Goal: Information Seeking & Learning: Learn about a topic

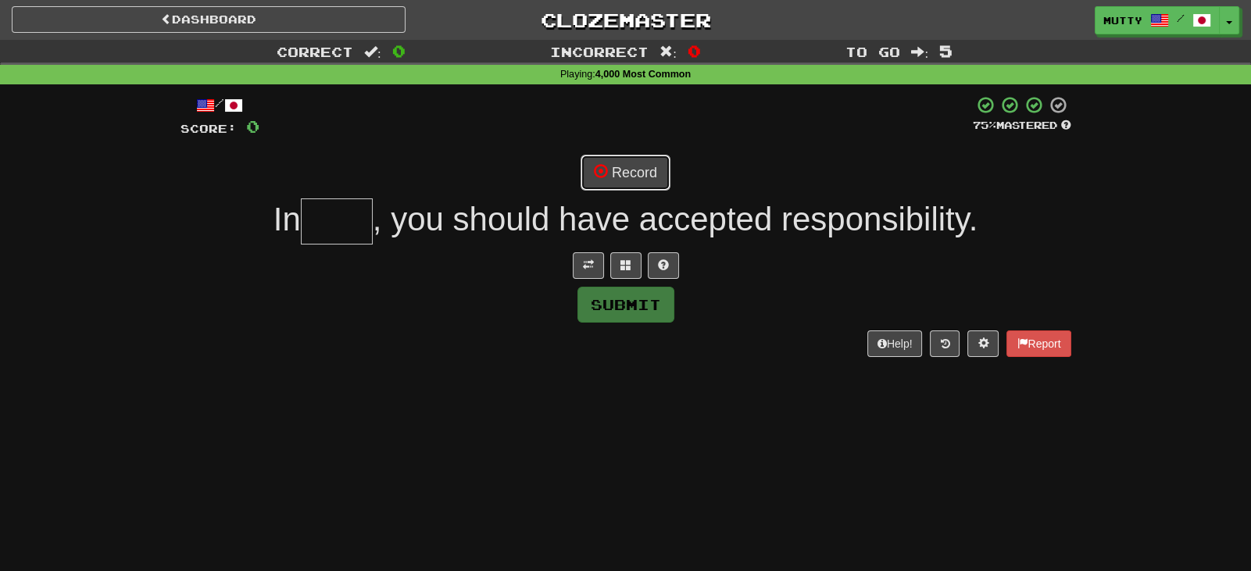
click at [609, 163] on button "Record" at bounding box center [626, 173] width 90 height 36
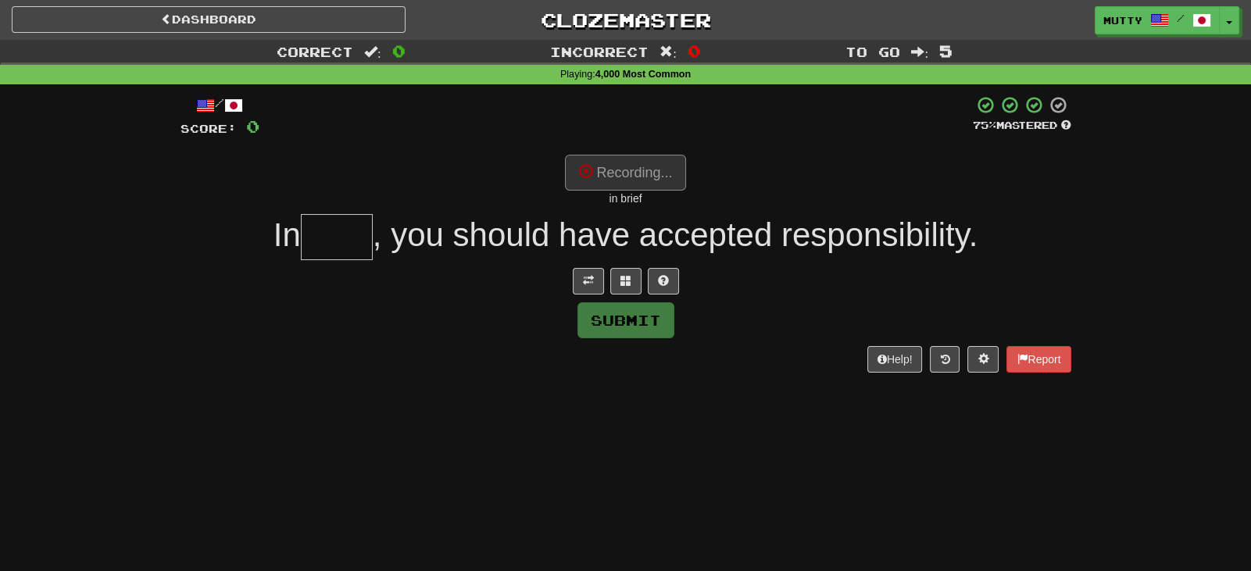
type input "*****"
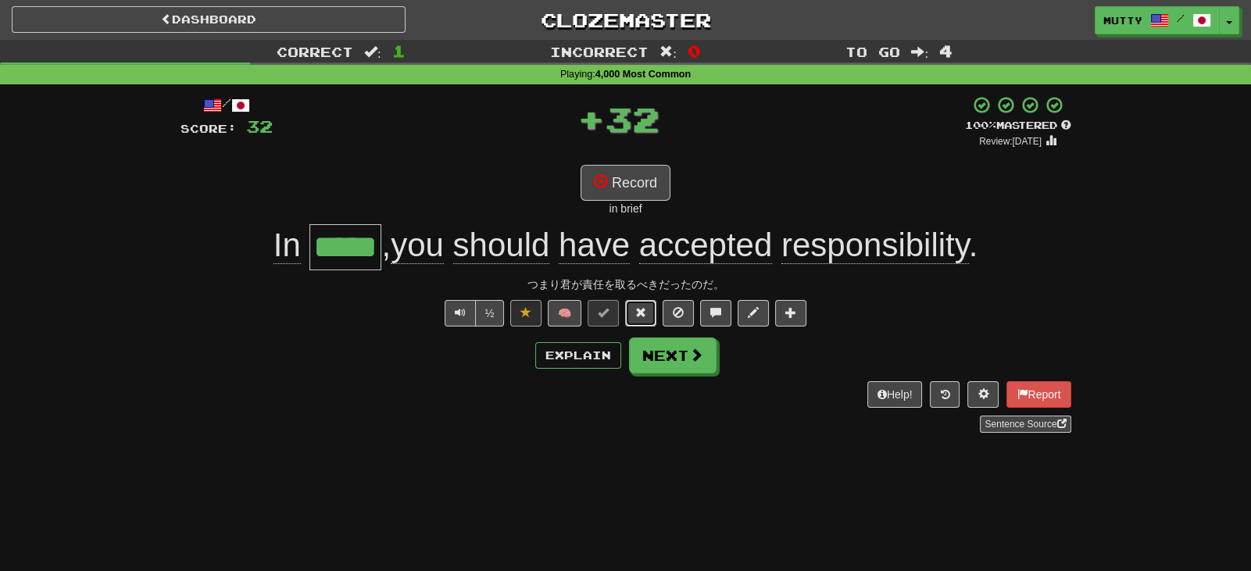
click at [644, 320] on button at bounding box center [640, 313] width 31 height 27
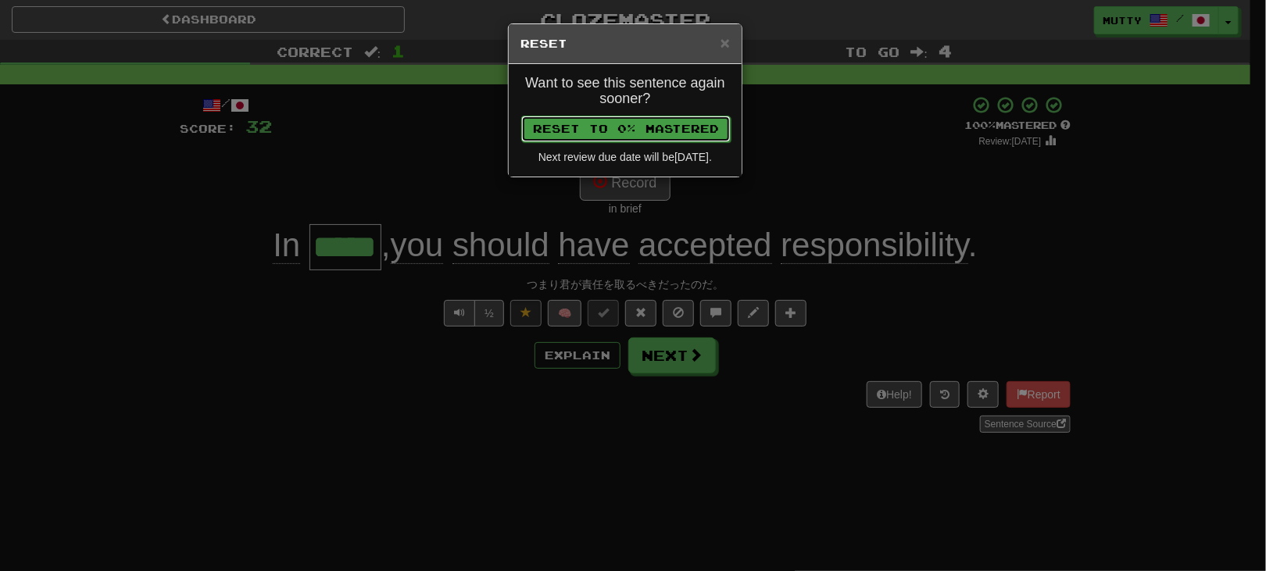
click at [674, 126] on button "Reset to 0% Mastered" at bounding box center [625, 129] width 209 height 27
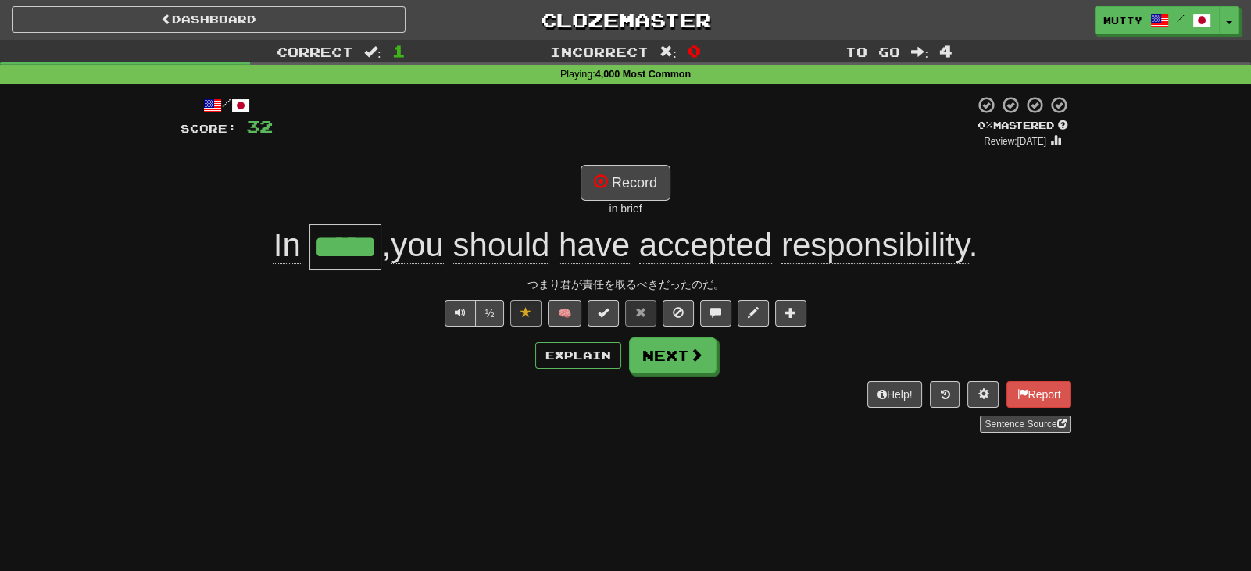
click at [704, 375] on div "/ Score: 32 + 32 0 % Mastered Review: [DATE] Record in brief In ***** , you sho…" at bounding box center [626, 264] width 891 height 338
click at [694, 366] on button "Next" at bounding box center [674, 356] width 88 height 36
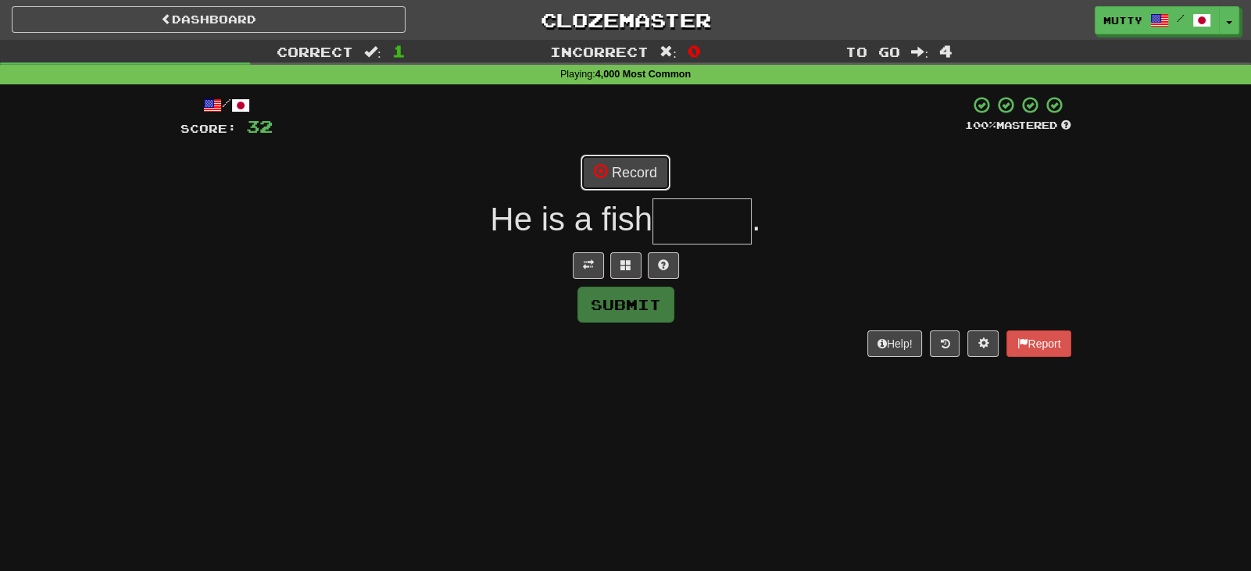
click at [609, 163] on button "Record" at bounding box center [626, 173] width 90 height 36
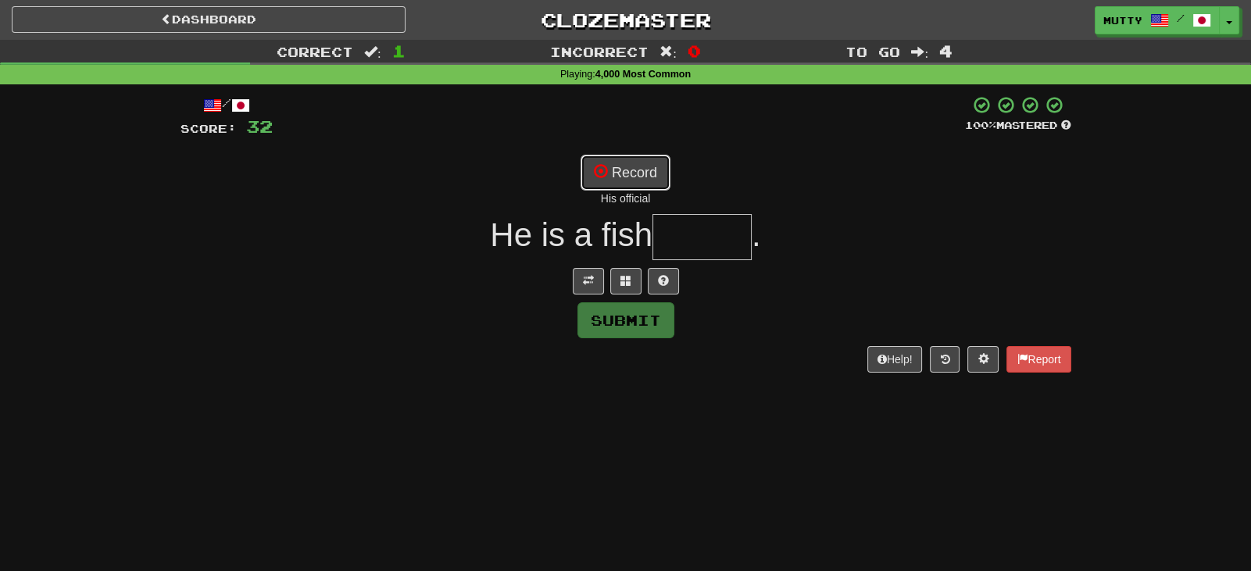
click at [665, 173] on button "Record" at bounding box center [626, 173] width 90 height 36
click at [632, 173] on button "Record" at bounding box center [626, 173] width 90 height 36
click at [663, 284] on span at bounding box center [663, 280] width 11 height 11
click at [644, 177] on button "Record" at bounding box center [626, 173] width 90 height 36
click at [652, 279] on button at bounding box center [644, 281] width 31 height 27
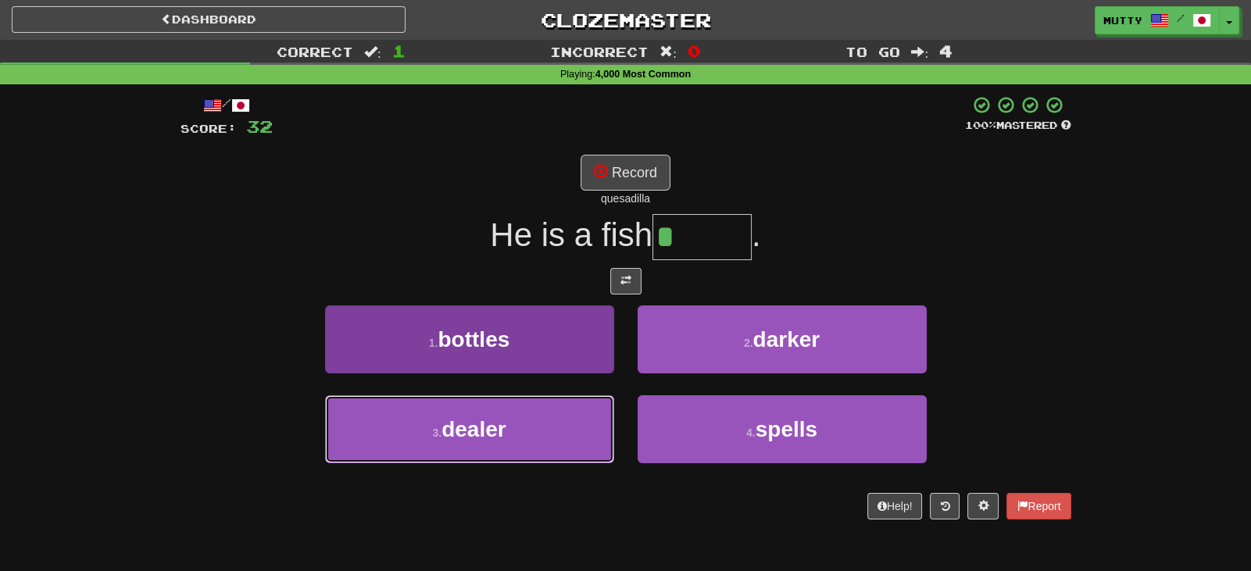
click at [450, 417] on span "dealer" at bounding box center [473, 429] width 65 height 24
type input "******"
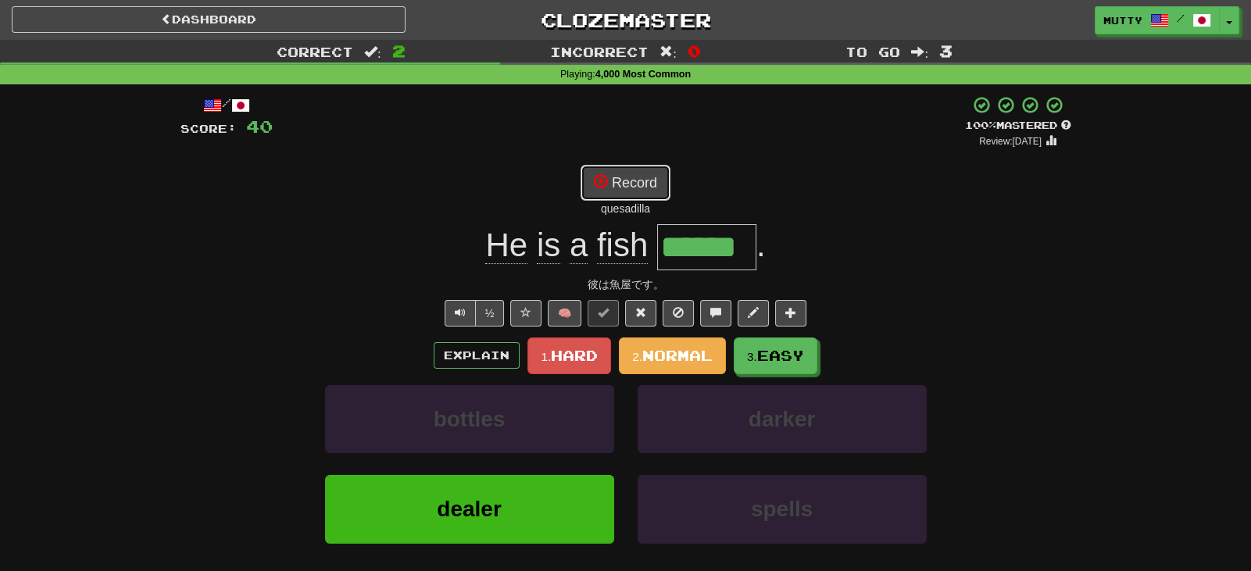
click at [634, 175] on button "Record" at bounding box center [626, 183] width 90 height 36
click at [645, 352] on span "Normal" at bounding box center [677, 355] width 70 height 17
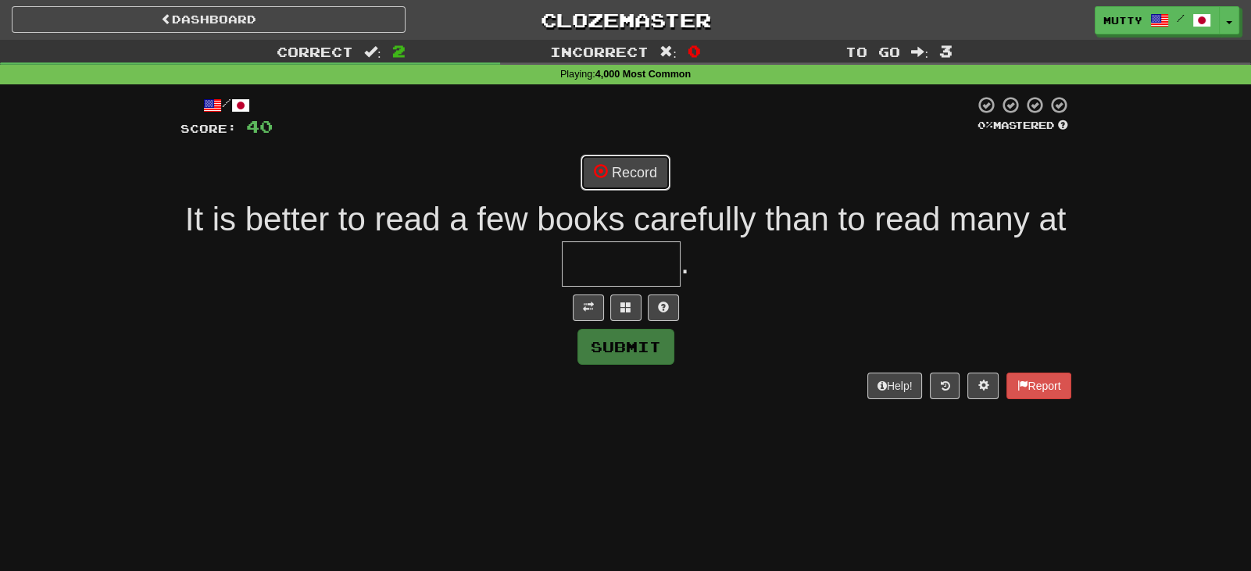
click at [620, 172] on button "Record" at bounding box center [626, 173] width 90 height 36
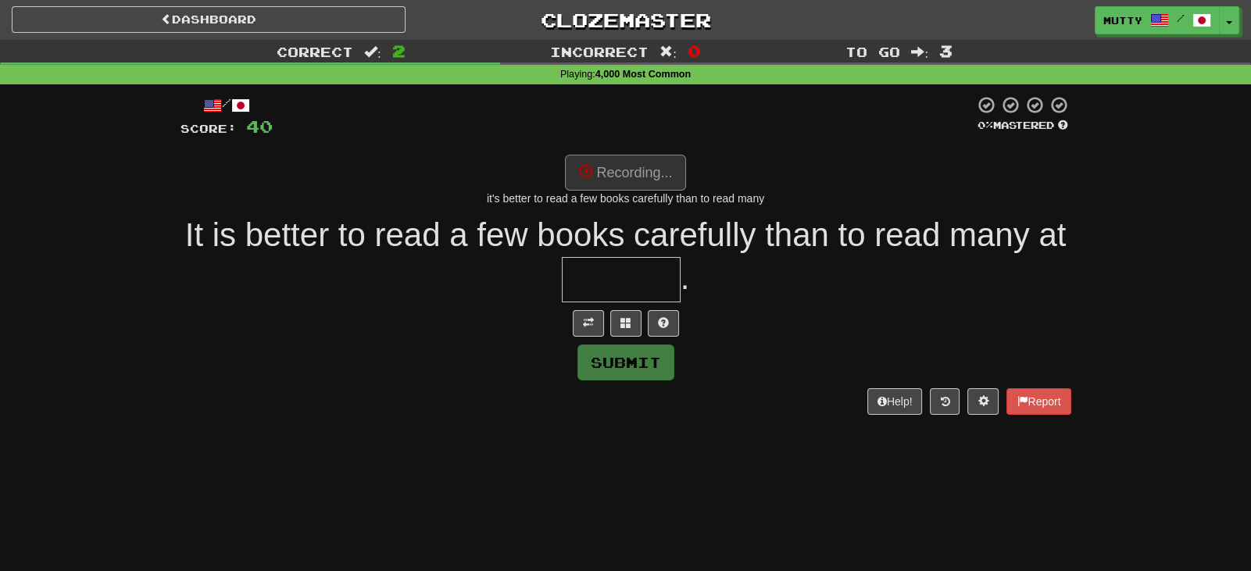
type input "******"
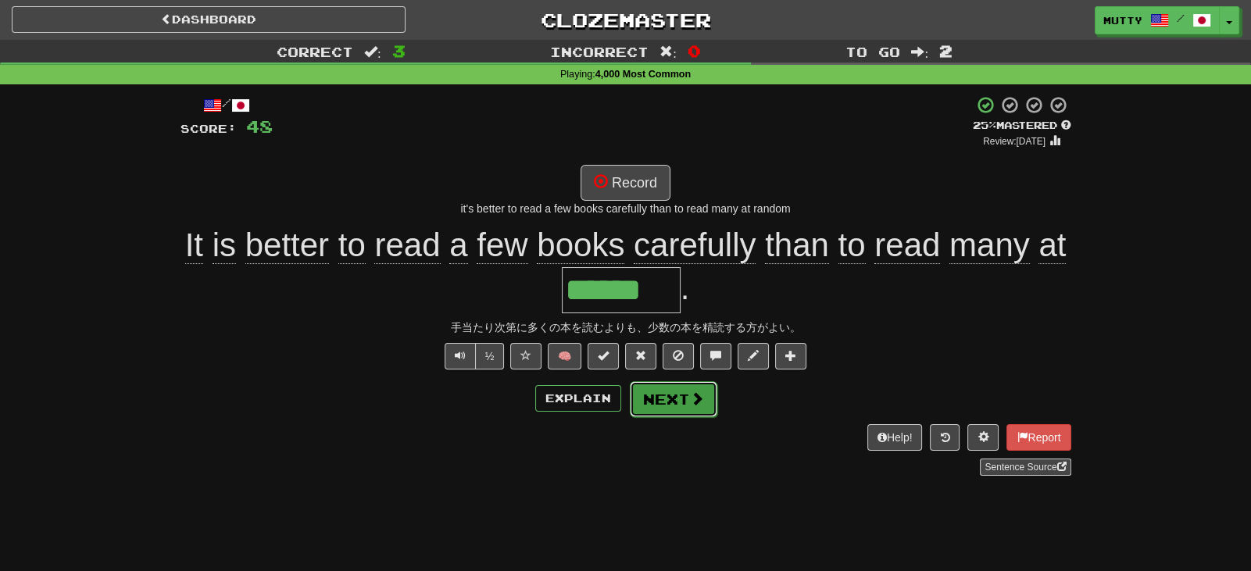
click at [674, 391] on button "Next" at bounding box center [674, 399] width 88 height 36
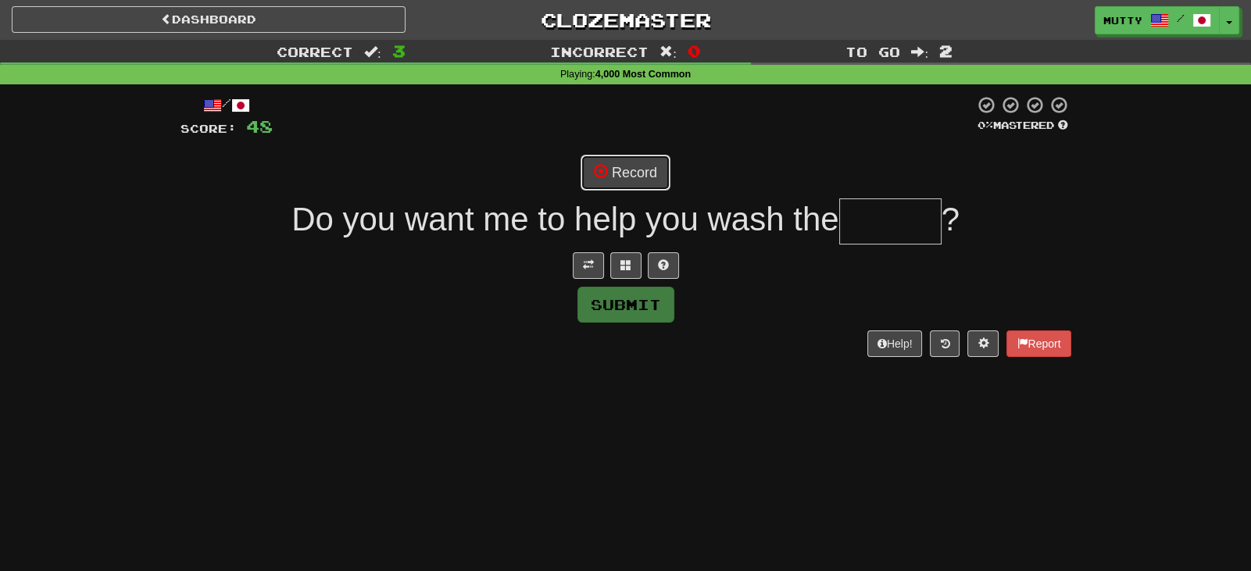
click at [635, 155] on button "Record" at bounding box center [626, 173] width 90 height 36
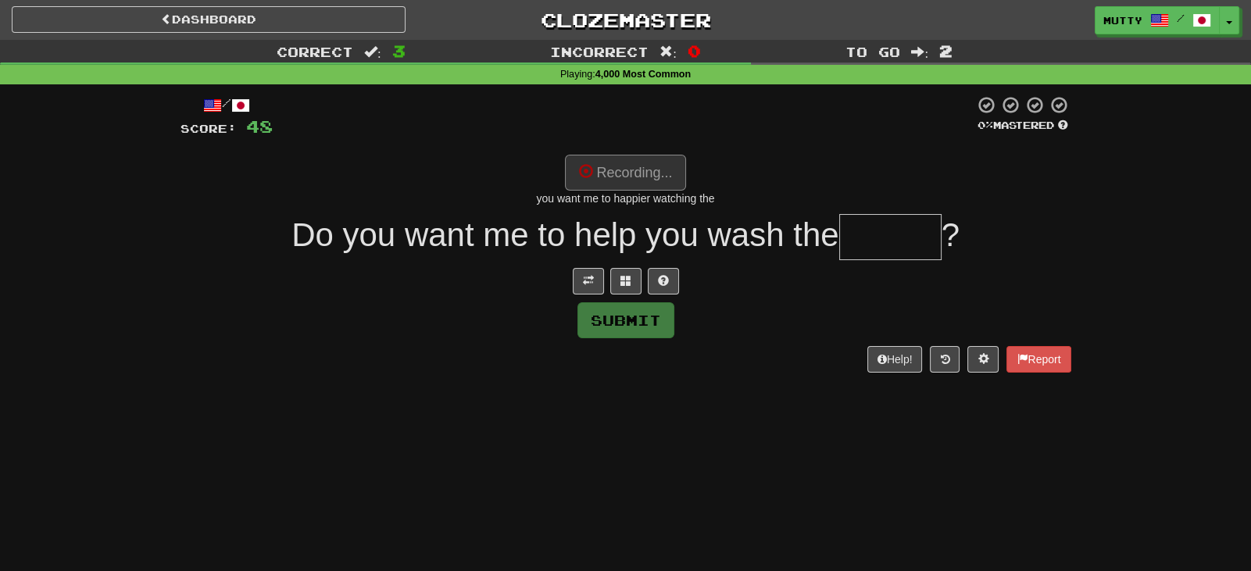
type input "******"
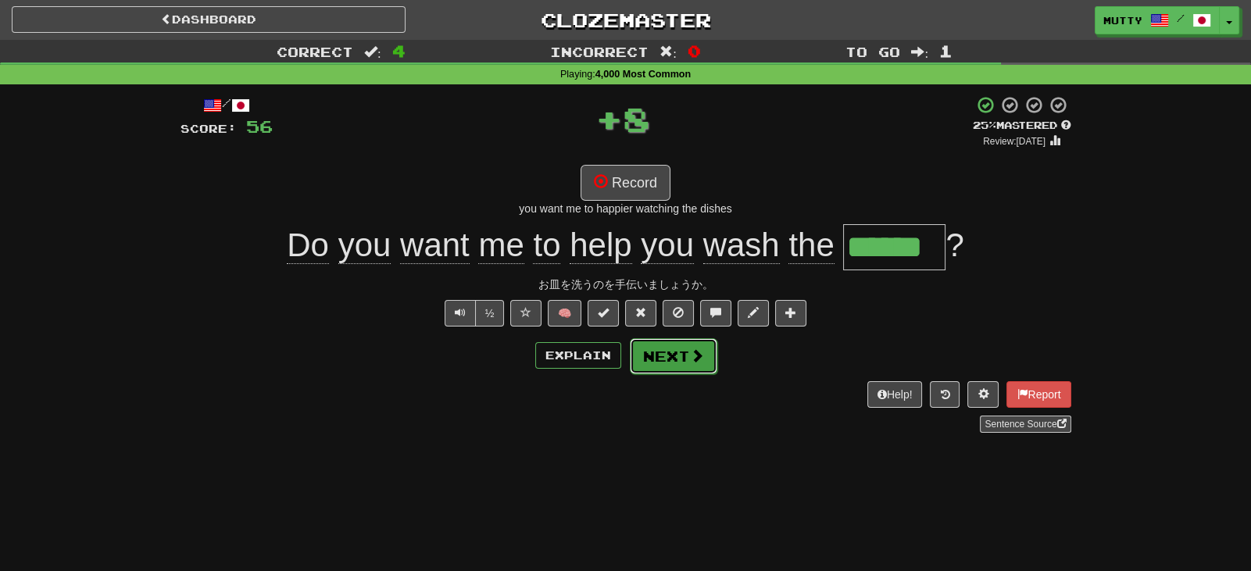
click at [678, 345] on button "Next" at bounding box center [674, 356] width 88 height 36
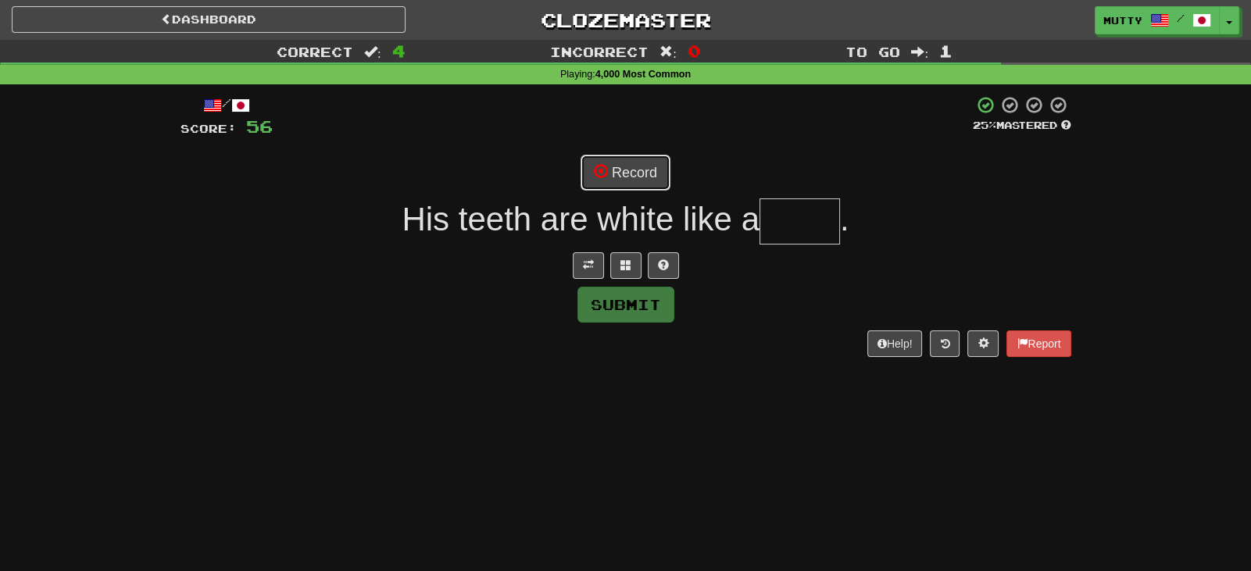
click at [613, 173] on button "Record" at bounding box center [626, 173] width 90 height 36
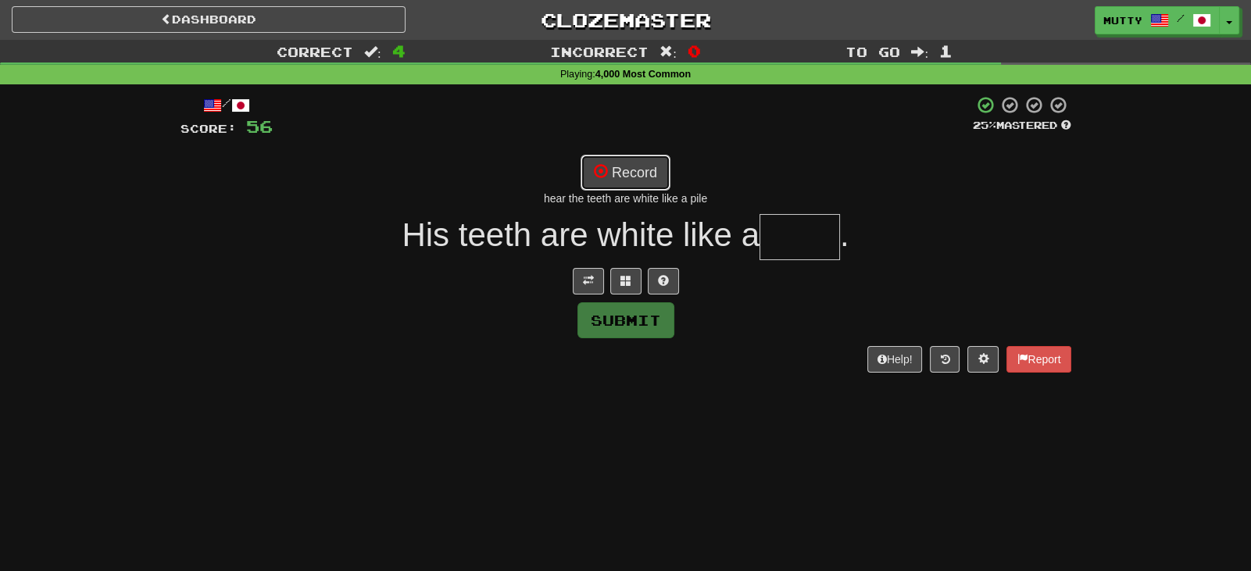
click at [654, 168] on button "Record" at bounding box center [626, 173] width 90 height 36
click at [653, 279] on button at bounding box center [663, 281] width 31 height 27
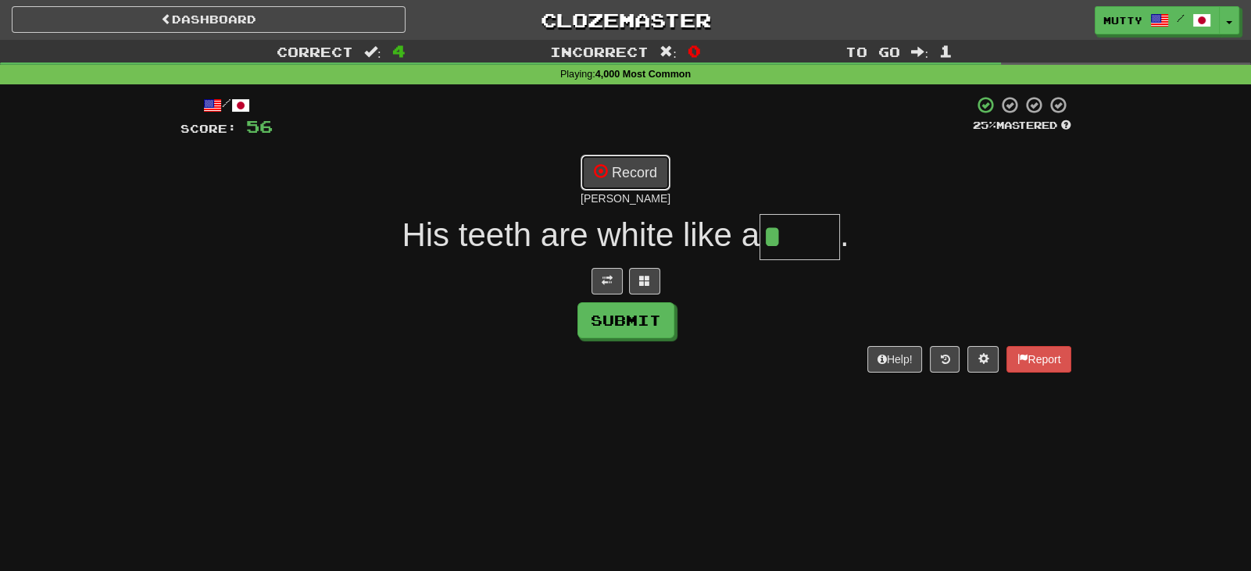
click at [642, 170] on button "Record" at bounding box center [626, 173] width 90 height 36
click at [659, 281] on button at bounding box center [644, 281] width 31 height 27
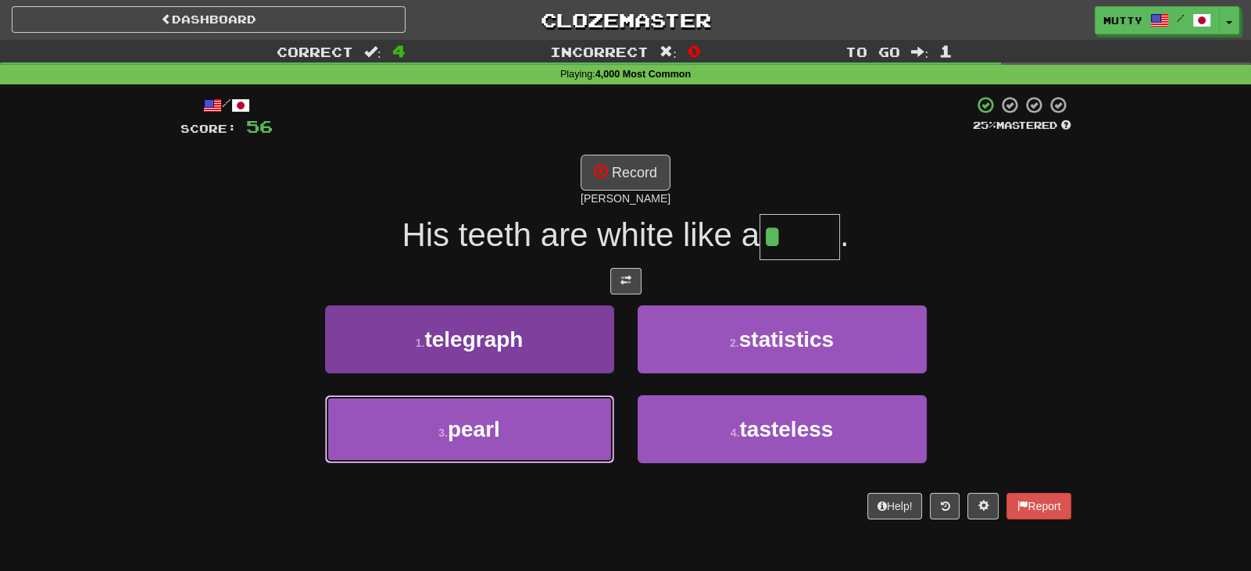
click at [492, 439] on span "pearl" at bounding box center [474, 429] width 52 height 24
type input "*****"
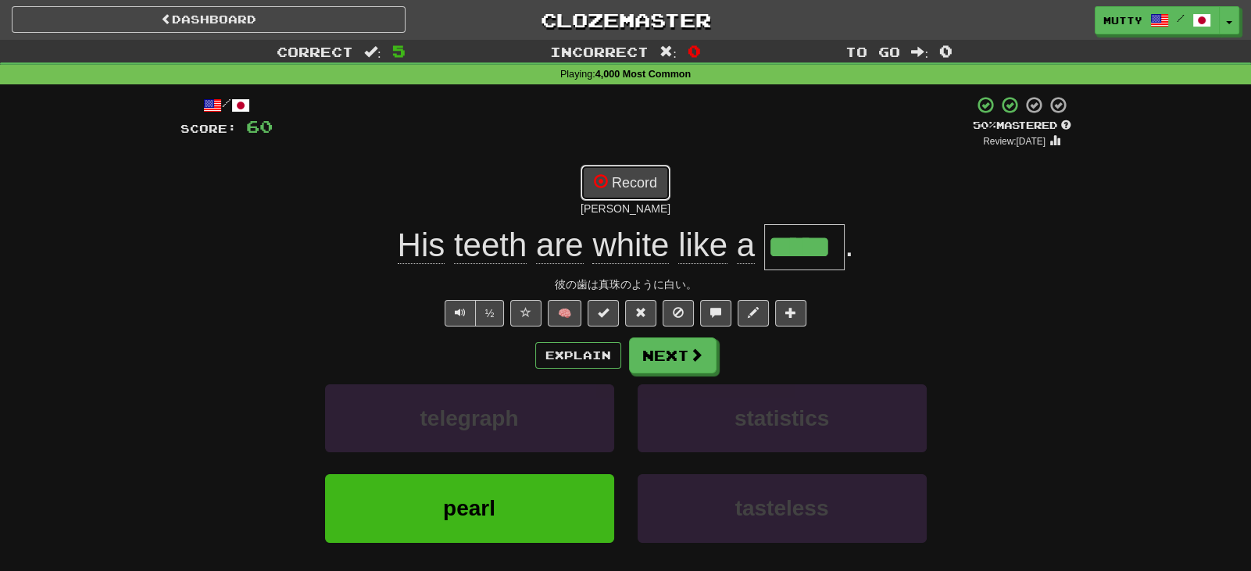
click at [656, 182] on button "Record" at bounding box center [626, 183] width 90 height 36
click at [678, 362] on button "Next" at bounding box center [674, 356] width 88 height 36
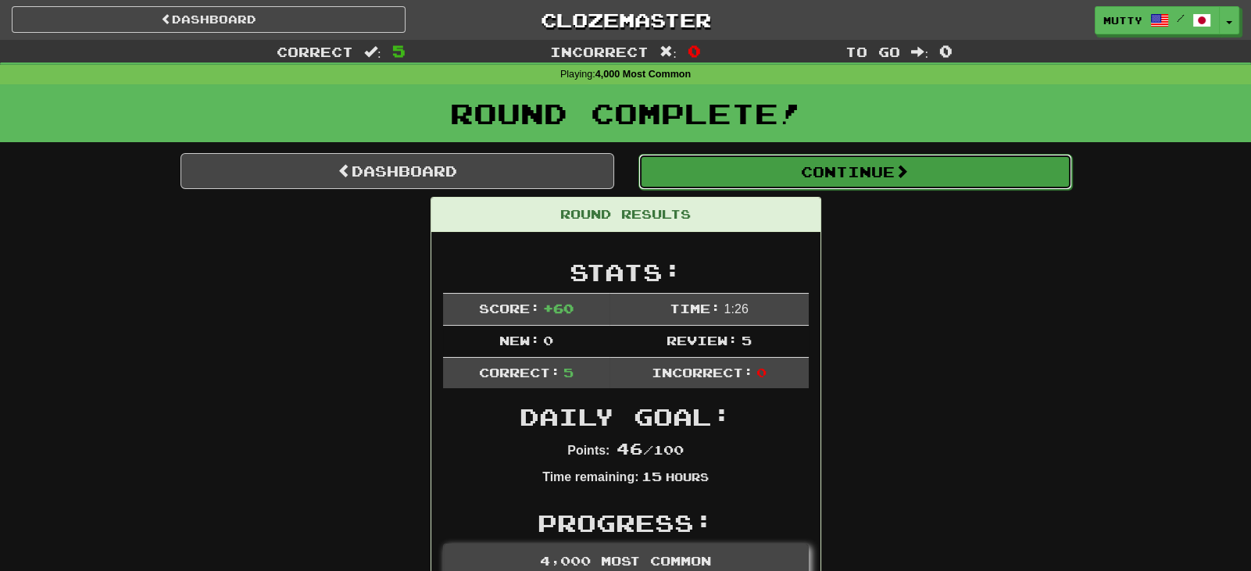
click at [891, 166] on button "Continue" at bounding box center [855, 172] width 434 height 36
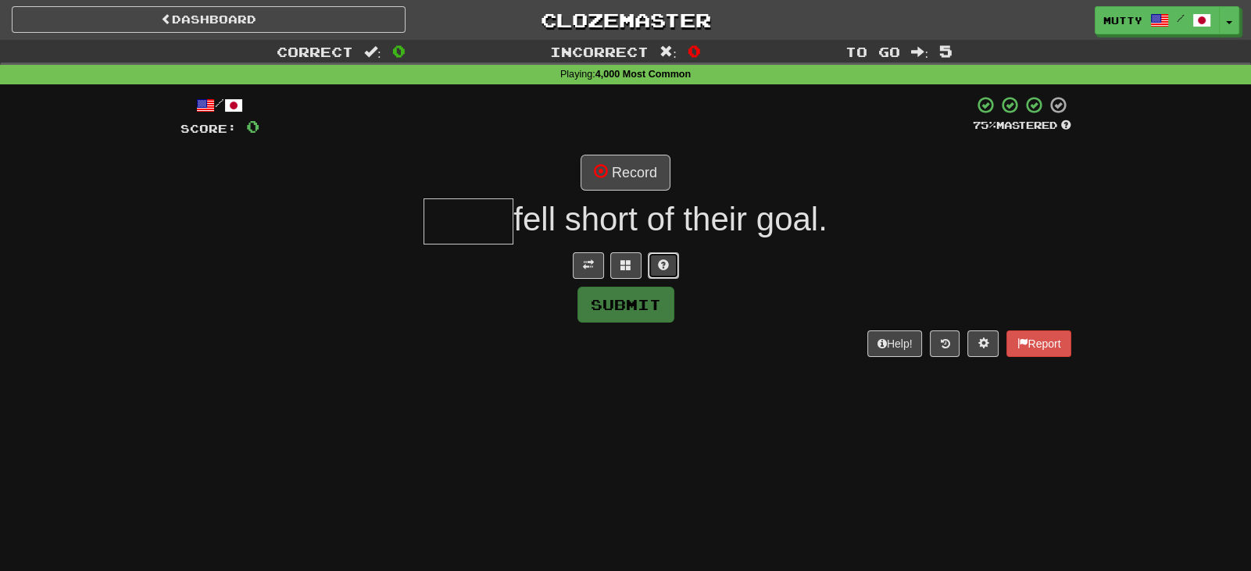
click at [673, 267] on button at bounding box center [663, 265] width 31 height 27
click at [606, 266] on span at bounding box center [607, 264] width 11 height 11
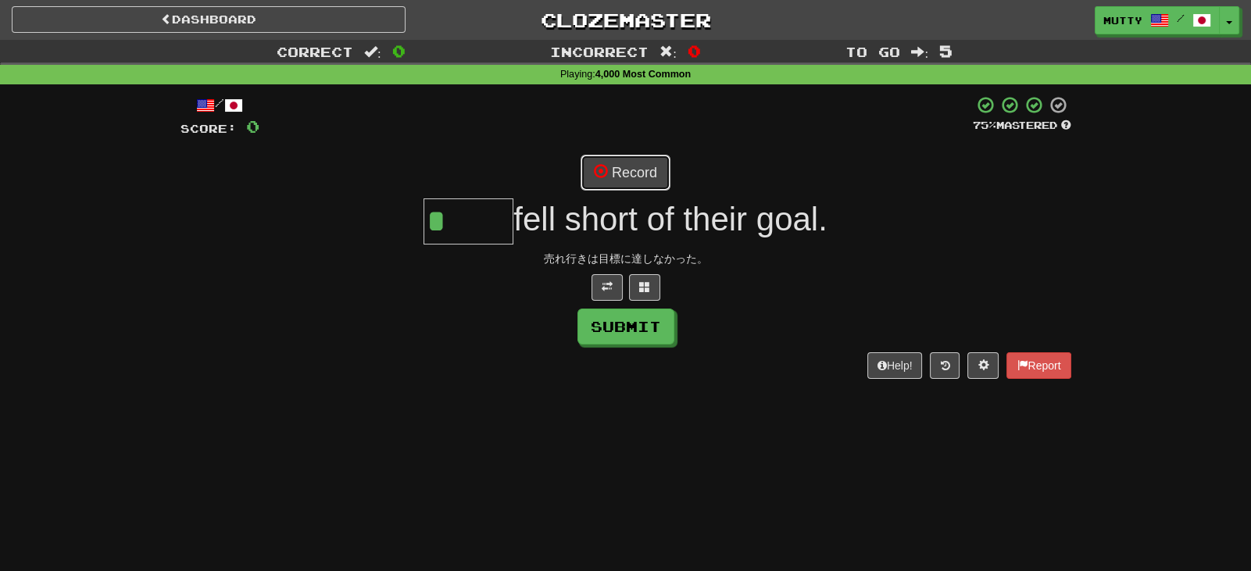
click at [637, 183] on button "Record" at bounding box center [626, 173] width 90 height 36
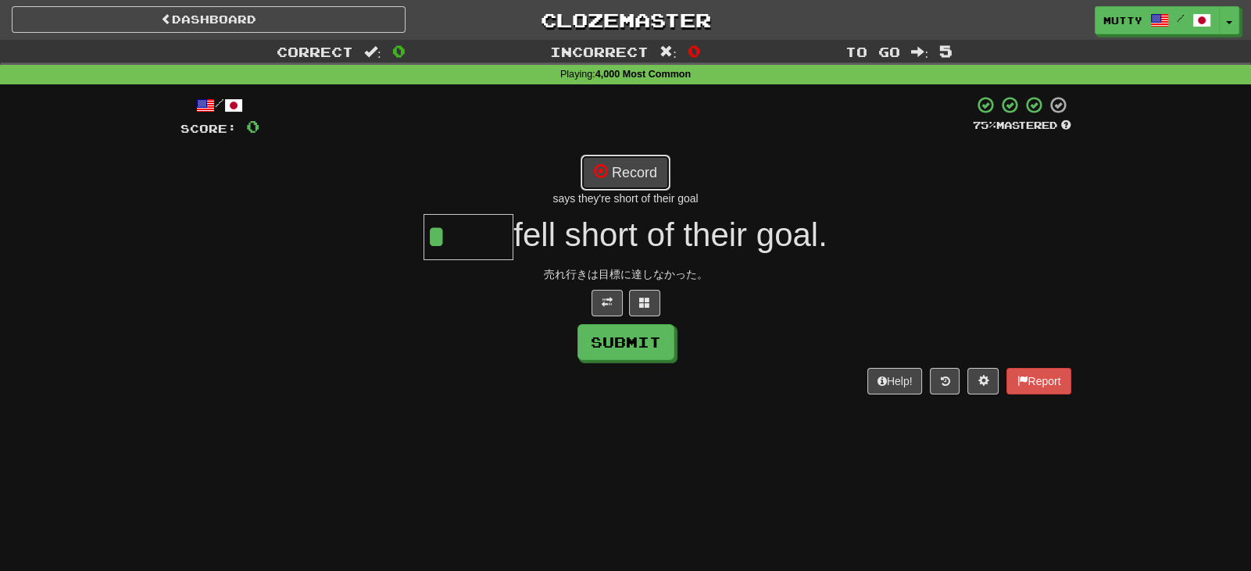
click at [611, 173] on button "Record" at bounding box center [626, 173] width 90 height 36
click at [646, 182] on button "Record" at bounding box center [626, 173] width 90 height 36
click at [634, 295] on button at bounding box center [644, 303] width 31 height 27
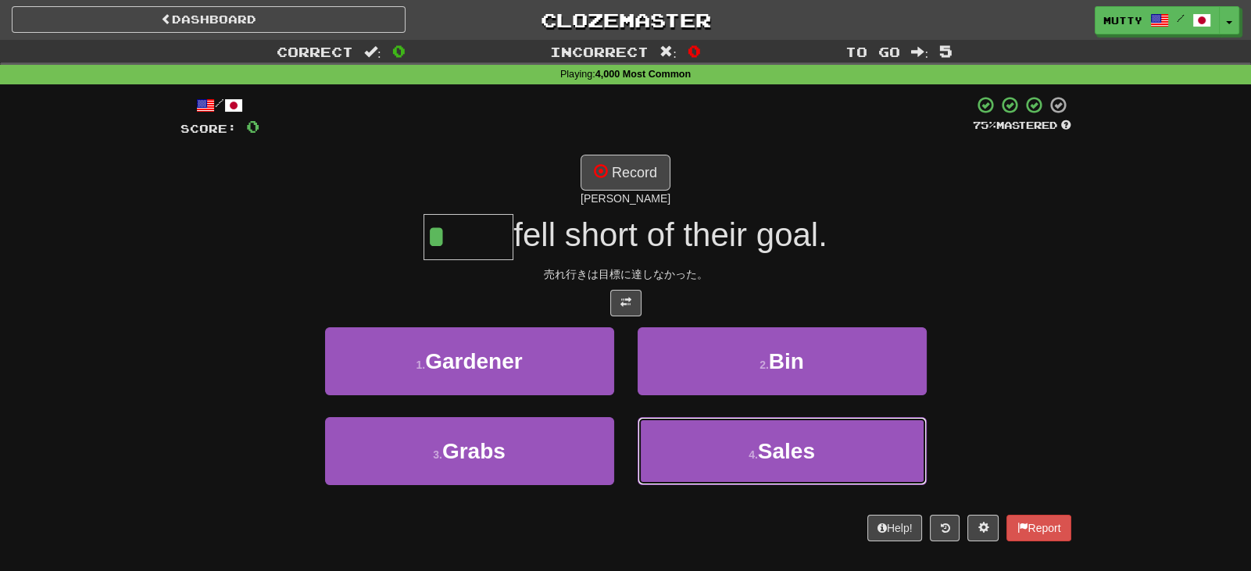
drag, startPoint x: 798, startPoint y: 462, endPoint x: 774, endPoint y: 456, distance: 24.8
click at [798, 462] on span "Sales" at bounding box center [786, 451] width 57 height 24
type input "*****"
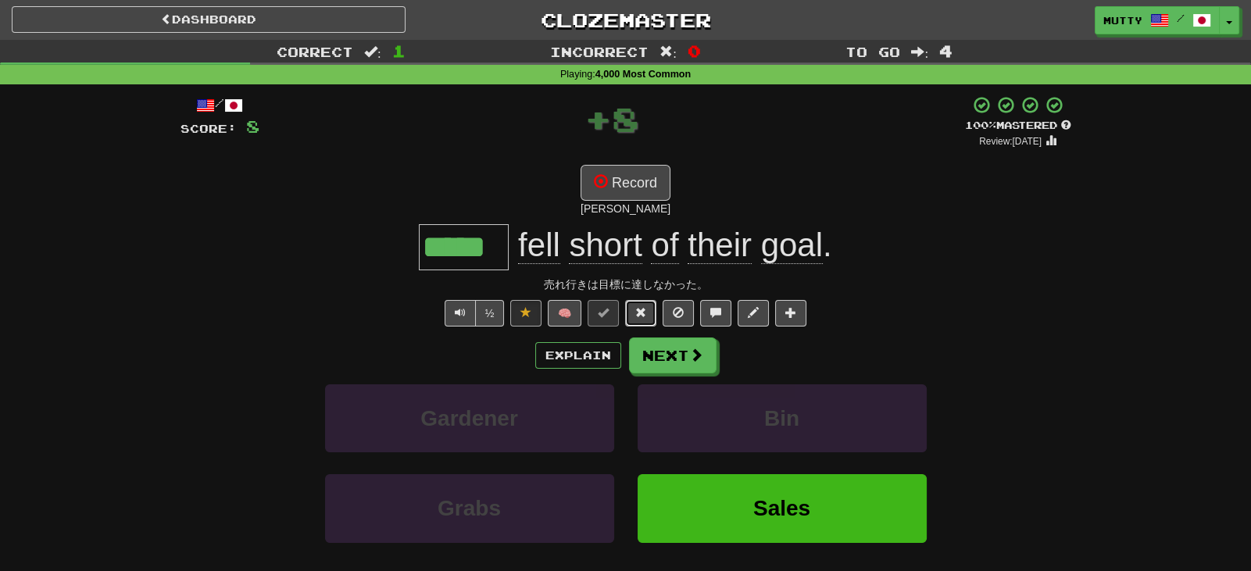
click at [641, 316] on span at bounding box center [640, 312] width 11 height 11
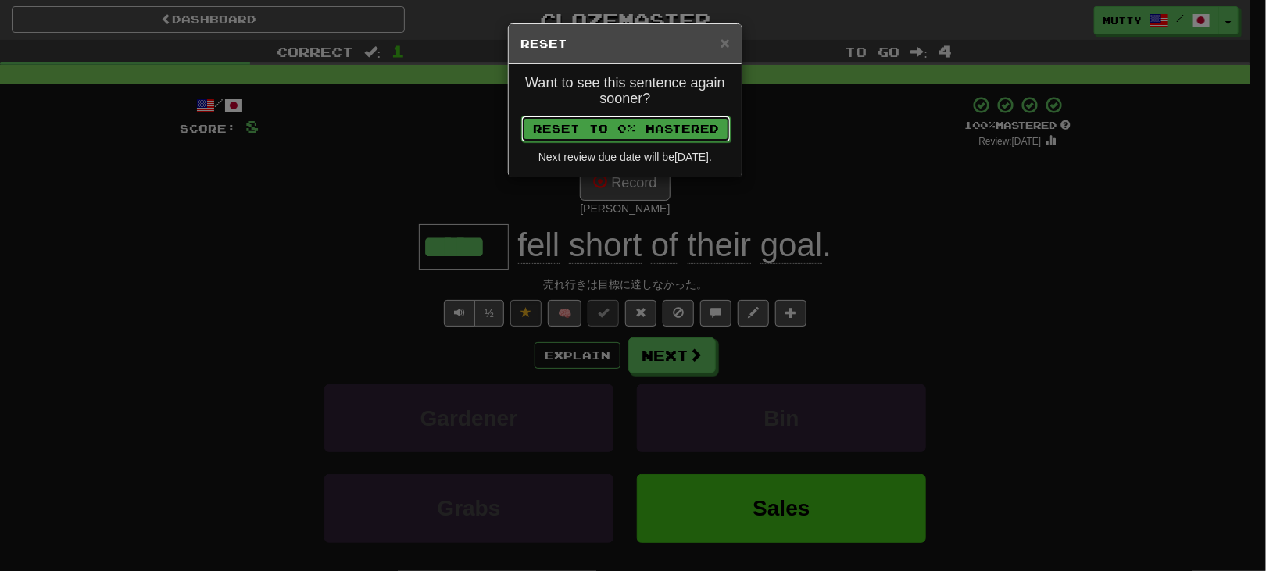
click at [641, 130] on button "Reset to 0% Mastered" at bounding box center [625, 129] width 209 height 27
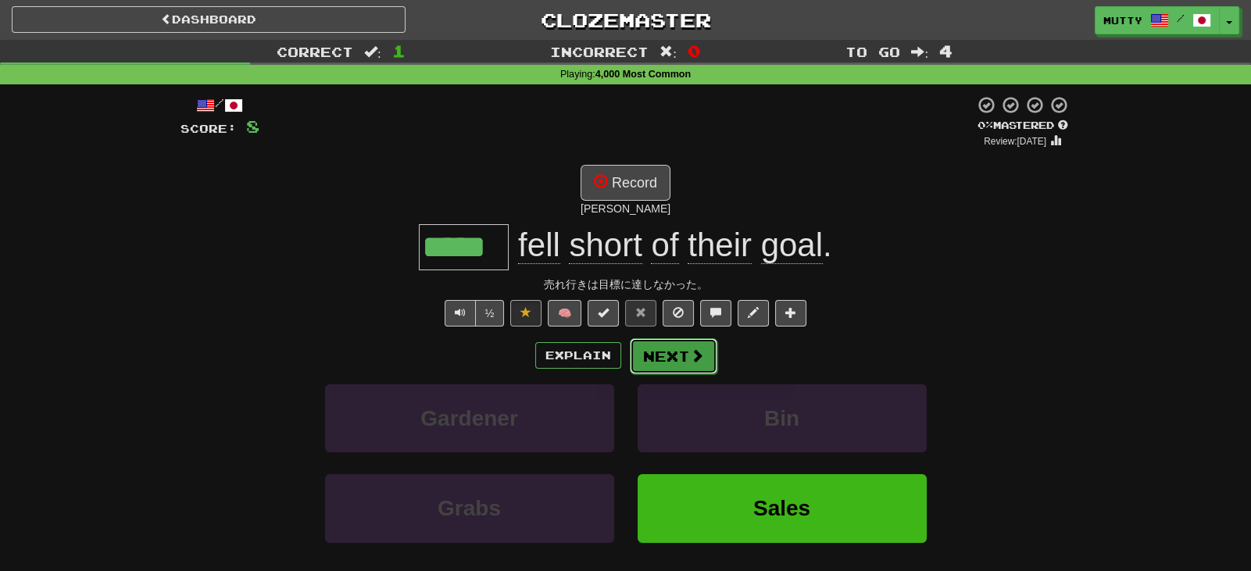
click at [645, 350] on button "Next" at bounding box center [674, 356] width 88 height 36
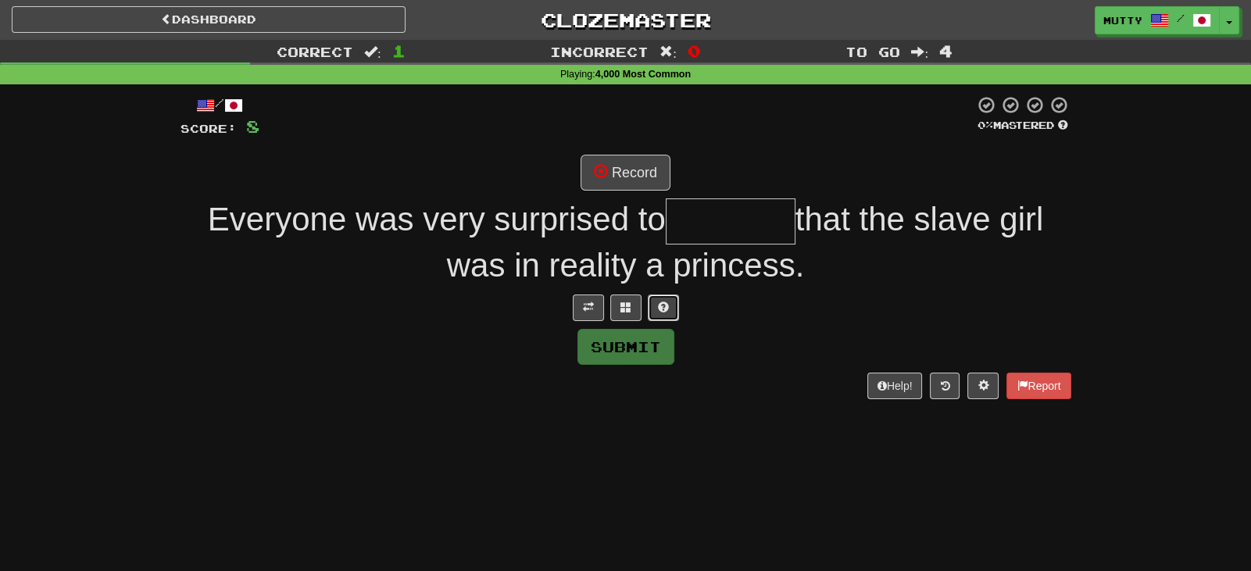
click at [650, 299] on button at bounding box center [663, 308] width 31 height 27
click at [606, 308] on span at bounding box center [607, 307] width 11 height 11
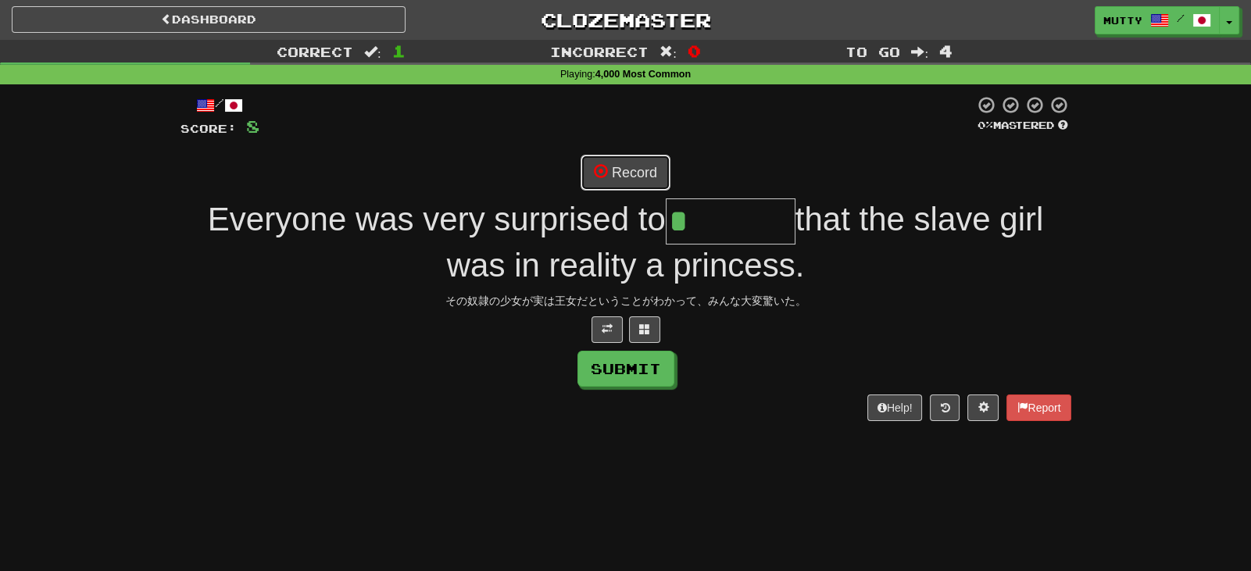
click at [629, 181] on button "Record" at bounding box center [626, 173] width 90 height 36
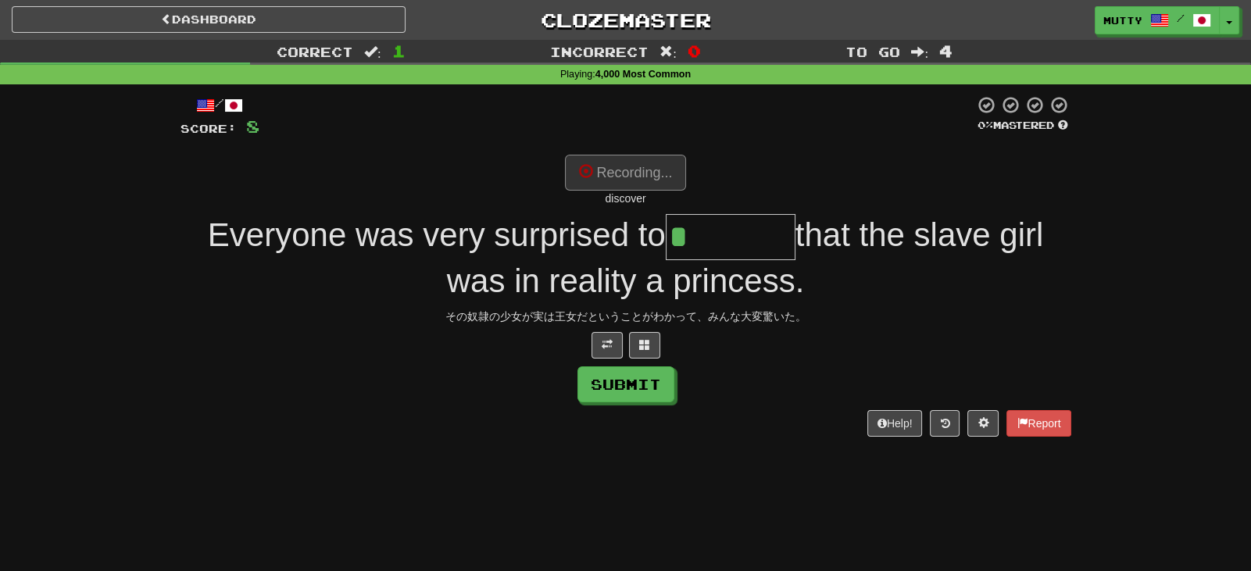
type input "********"
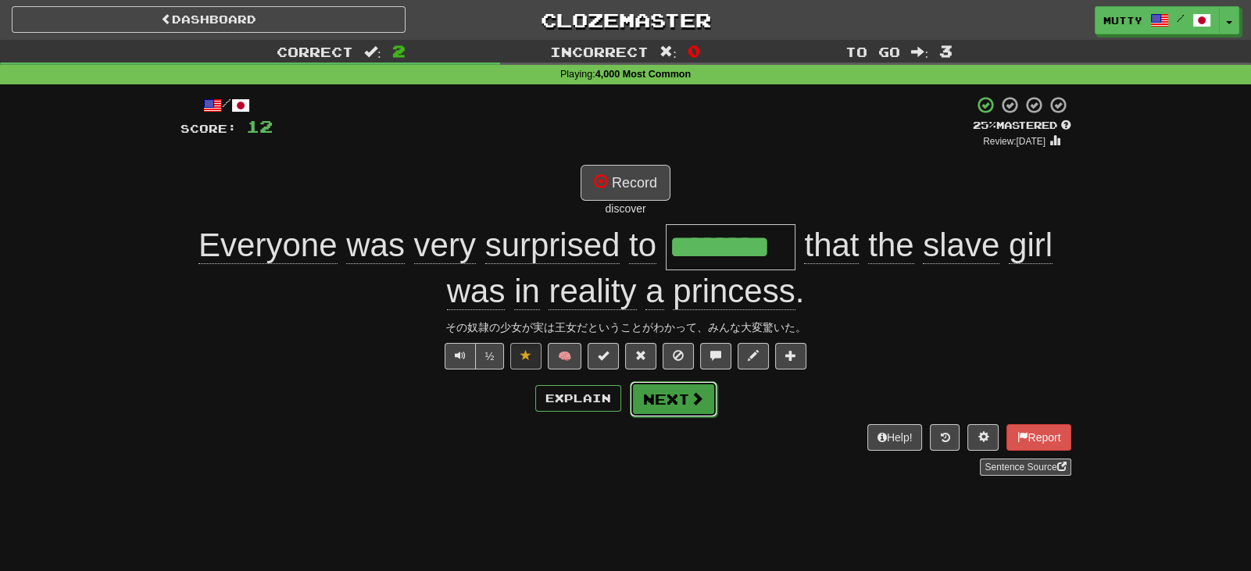
click at [640, 401] on button "Next" at bounding box center [674, 399] width 88 height 36
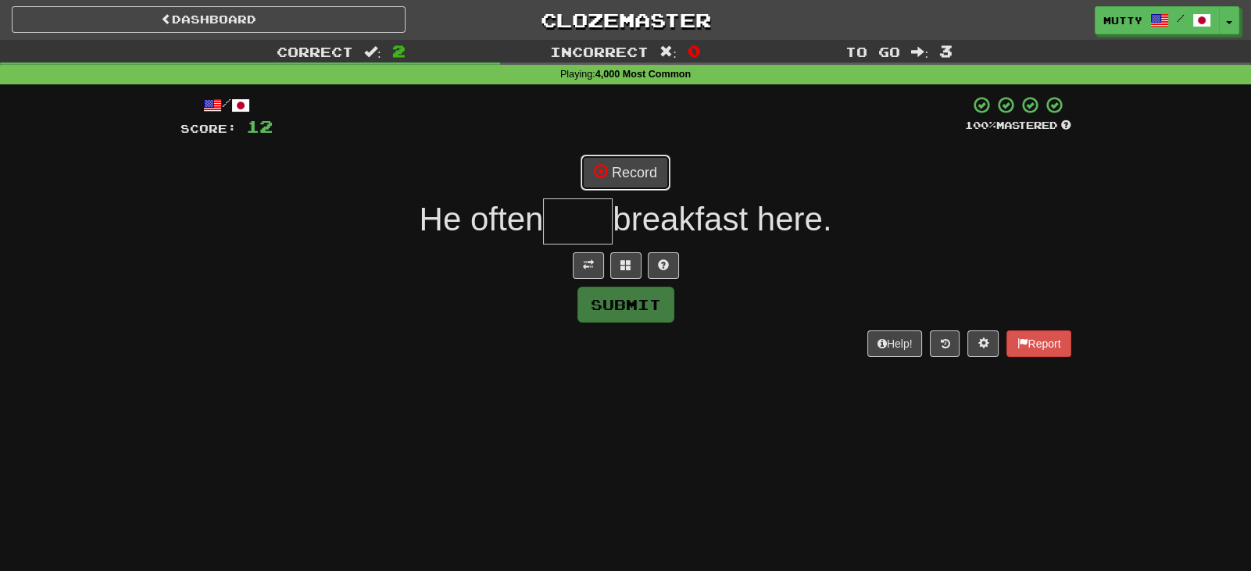
click at [642, 181] on button "Record" at bounding box center [626, 173] width 90 height 36
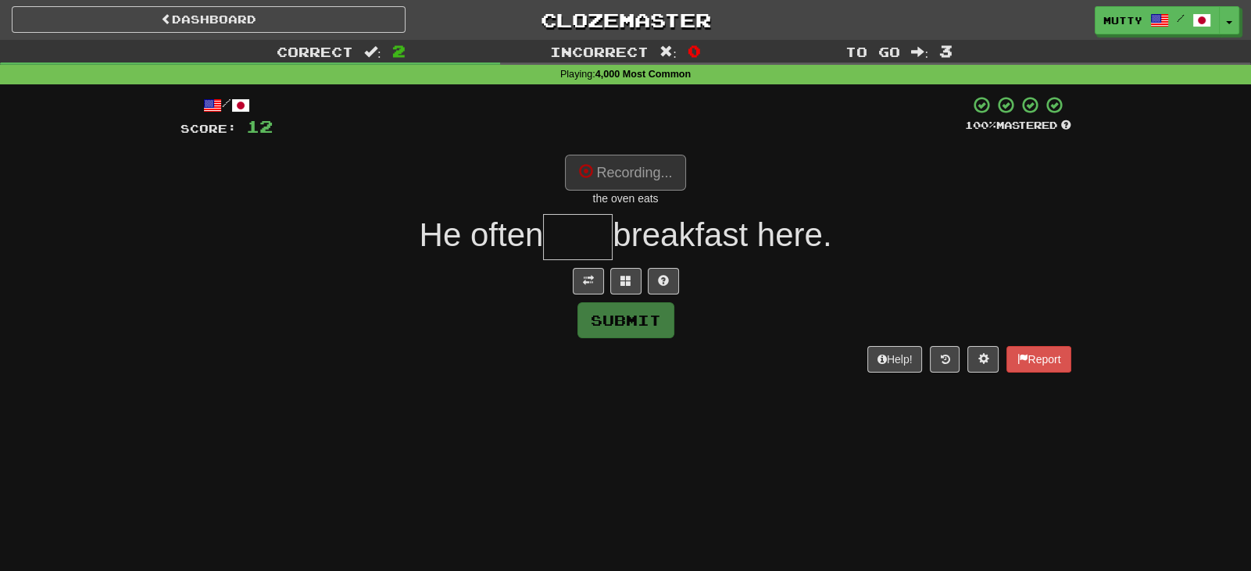
type input "****"
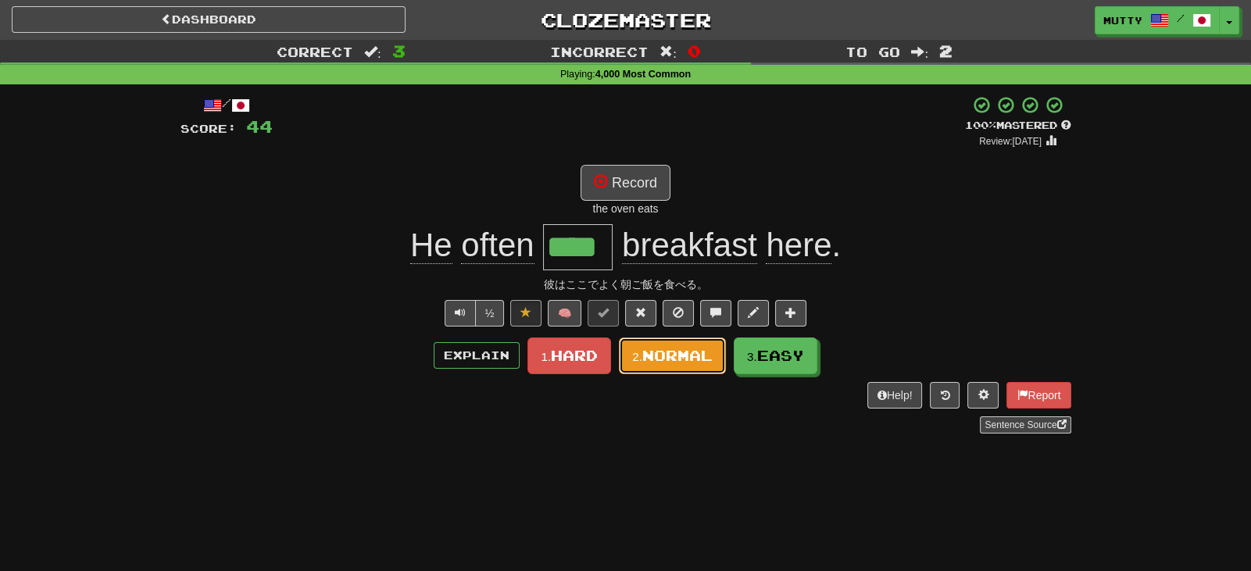
click at [658, 356] on span "Normal" at bounding box center [677, 355] width 70 height 17
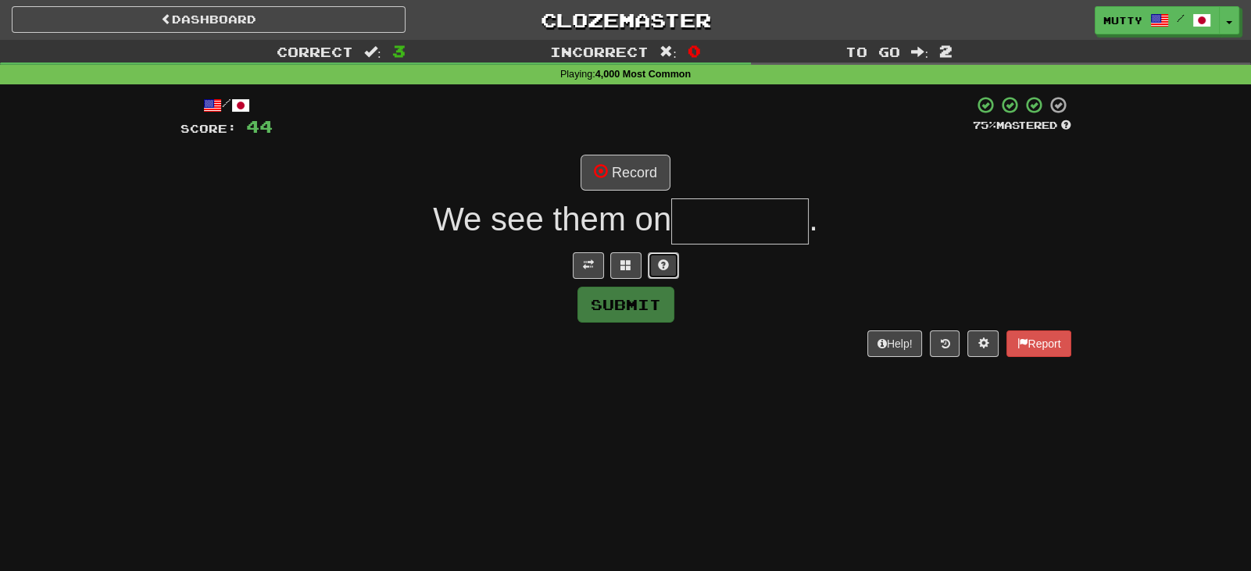
click at [670, 260] on button at bounding box center [663, 265] width 31 height 27
click at [602, 264] on span at bounding box center [607, 264] width 11 height 11
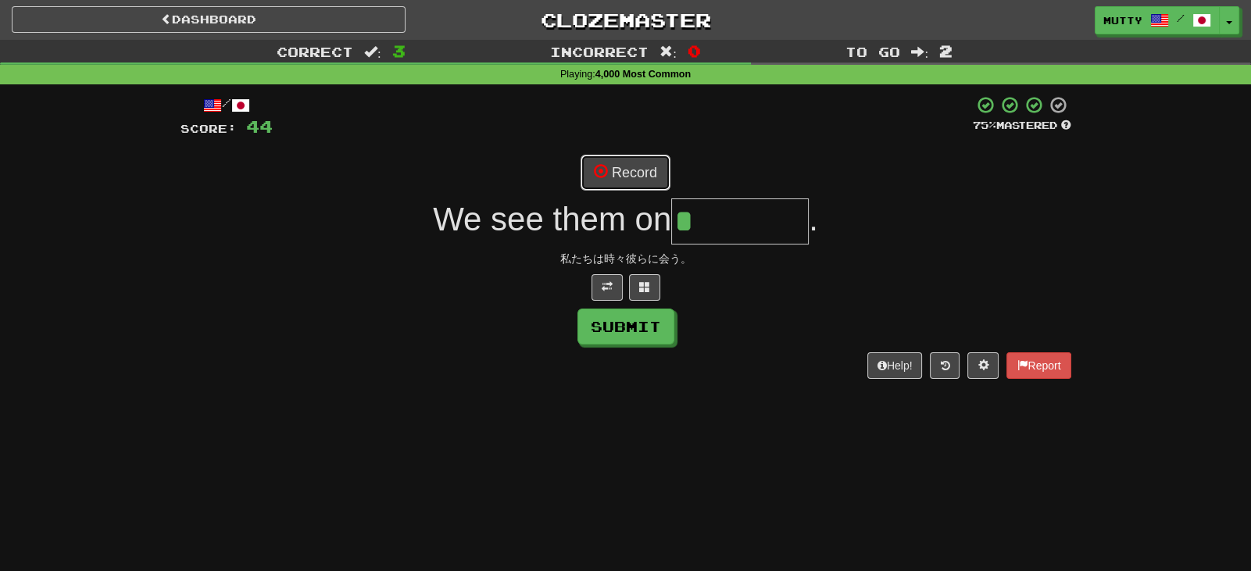
click at [660, 170] on button "Record" at bounding box center [626, 173] width 90 height 36
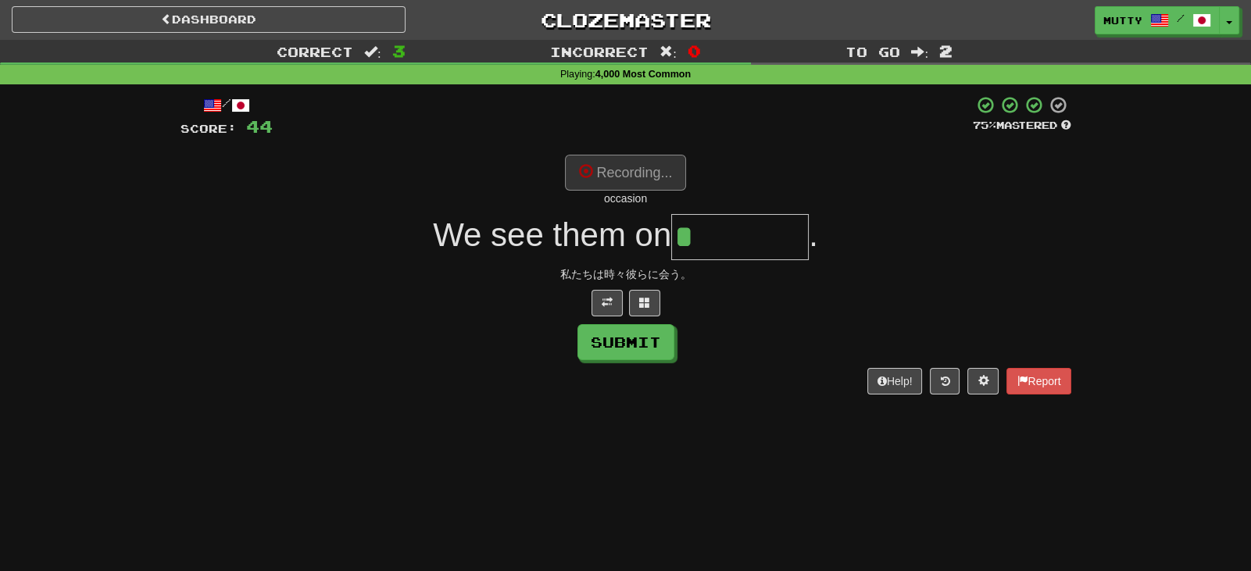
type input "********"
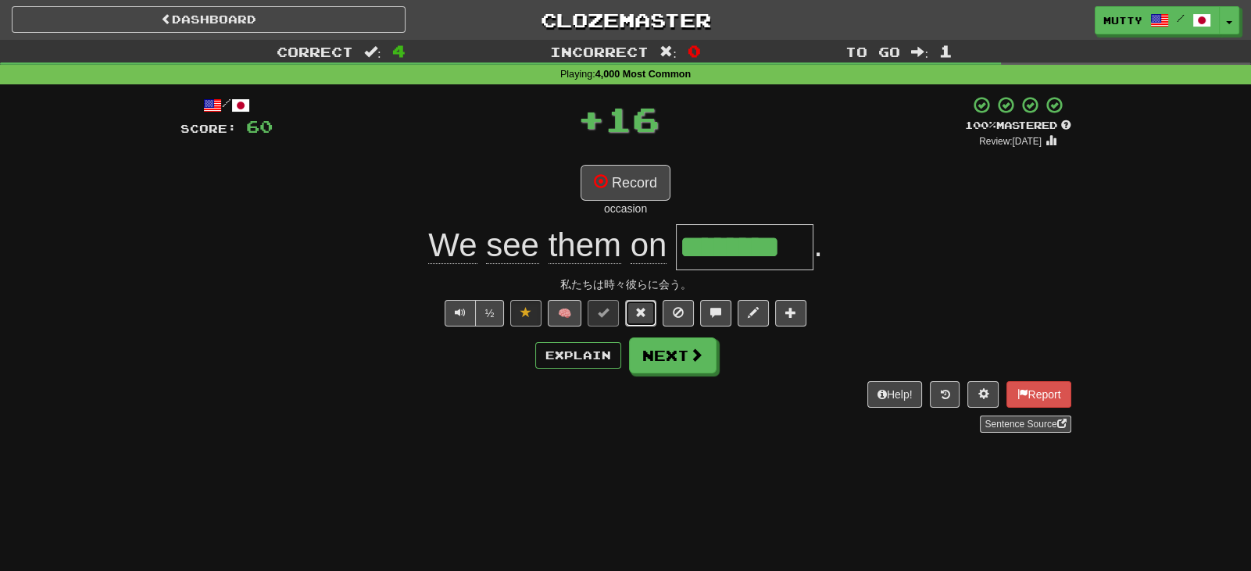
click at [652, 315] on button at bounding box center [640, 313] width 31 height 27
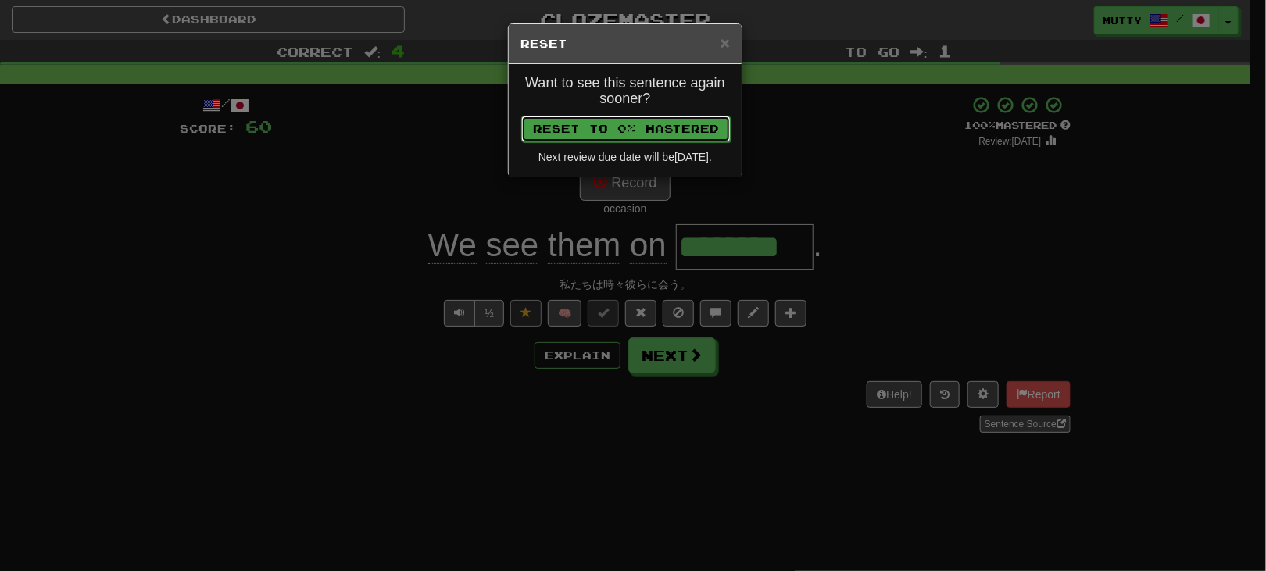
click at [704, 126] on button "Reset to 0% Mastered" at bounding box center [625, 129] width 209 height 27
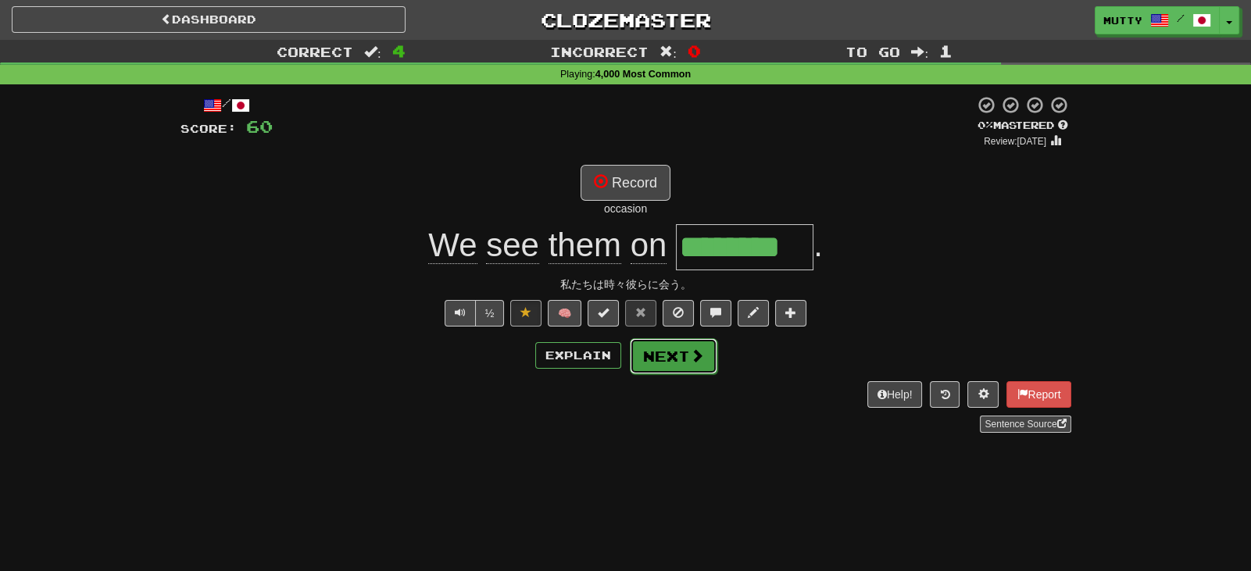
click at [670, 359] on button "Next" at bounding box center [674, 356] width 88 height 36
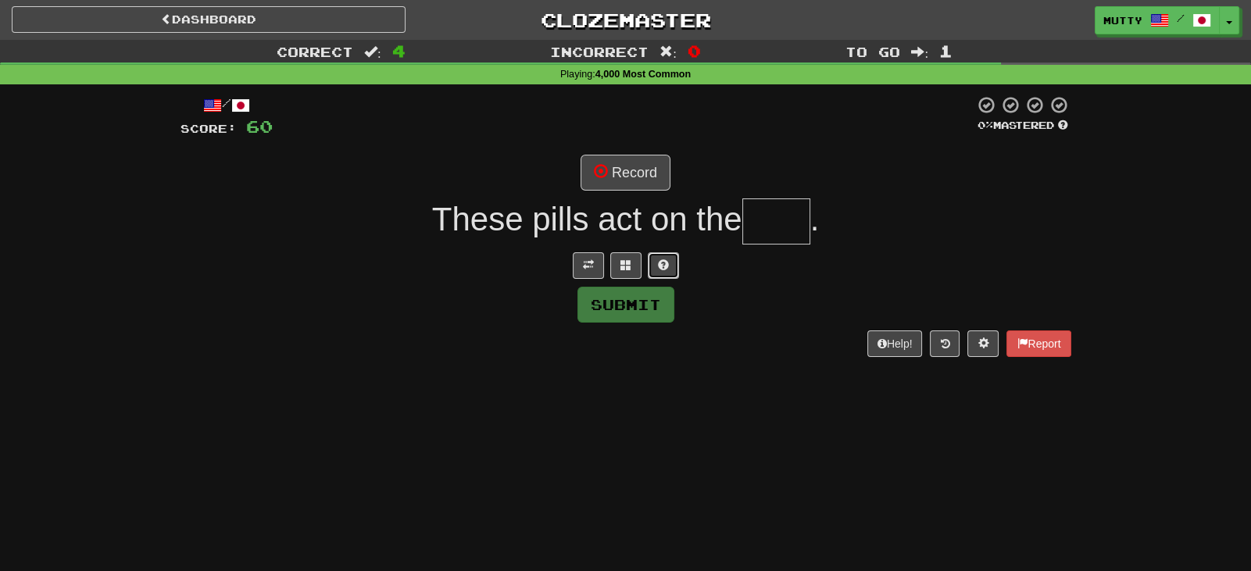
click at [672, 266] on button at bounding box center [663, 265] width 31 height 27
click at [618, 271] on button at bounding box center [607, 265] width 31 height 27
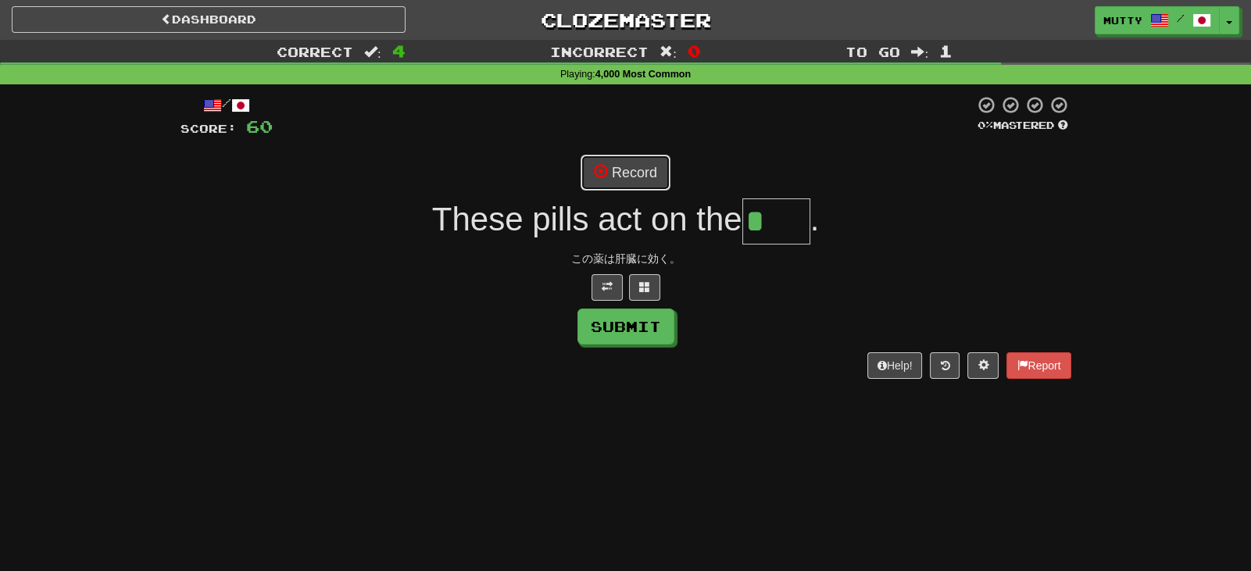
click at [660, 173] on button "Record" at bounding box center [626, 173] width 90 height 36
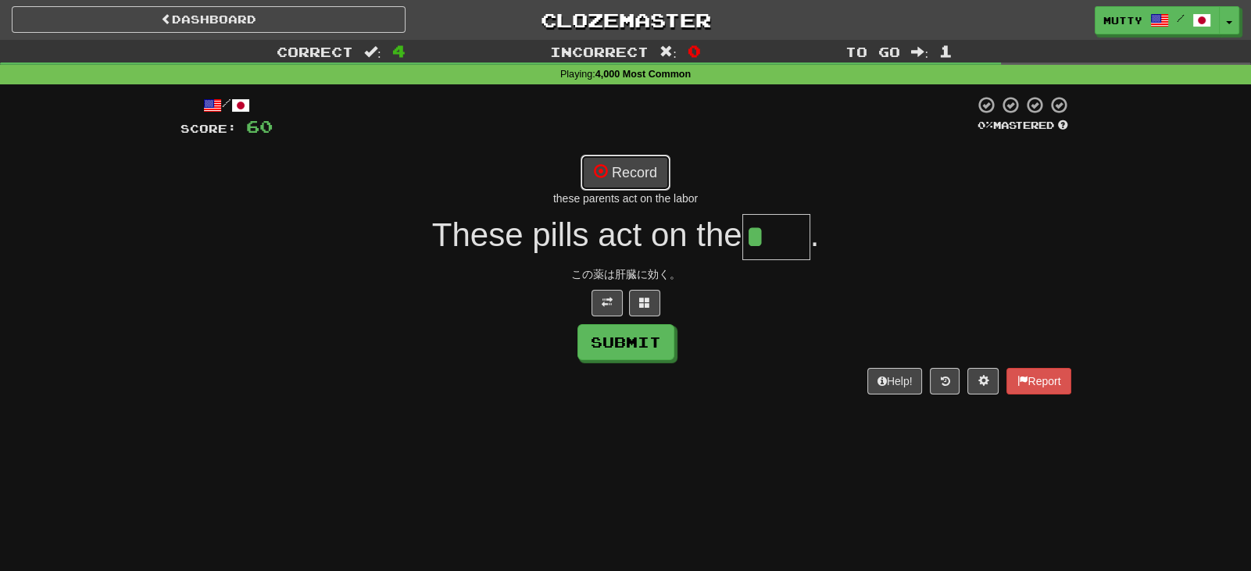
click at [634, 169] on button "Record" at bounding box center [626, 173] width 90 height 36
type input "*****"
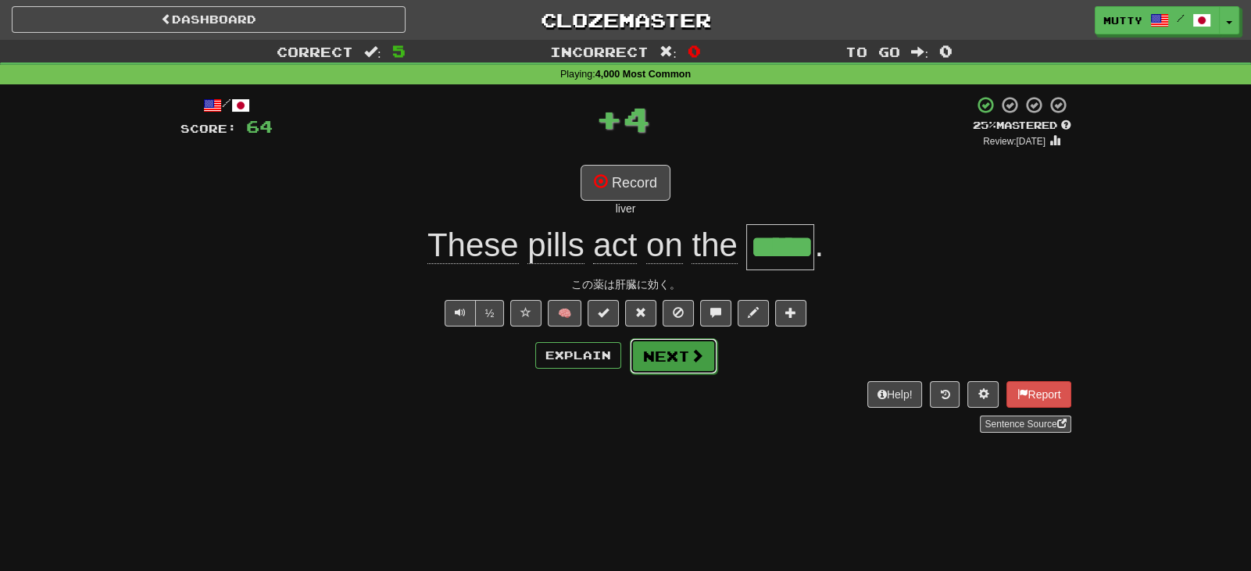
click at [656, 349] on button "Next" at bounding box center [674, 356] width 88 height 36
